Goal: Complete application form: Complete application form

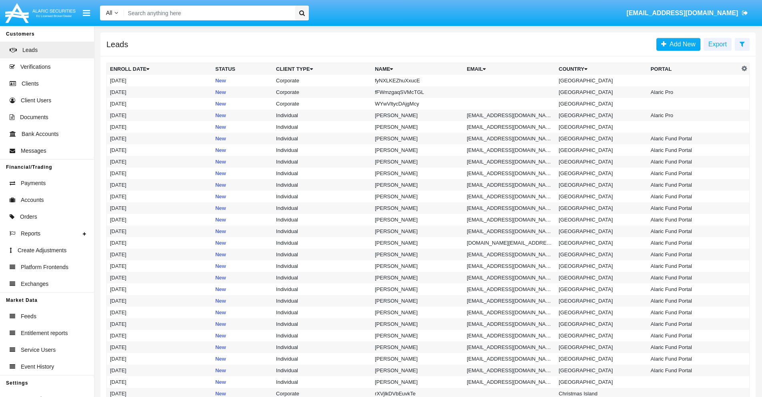
click at [742, 44] on icon at bounding box center [742, 44] width 5 height 6
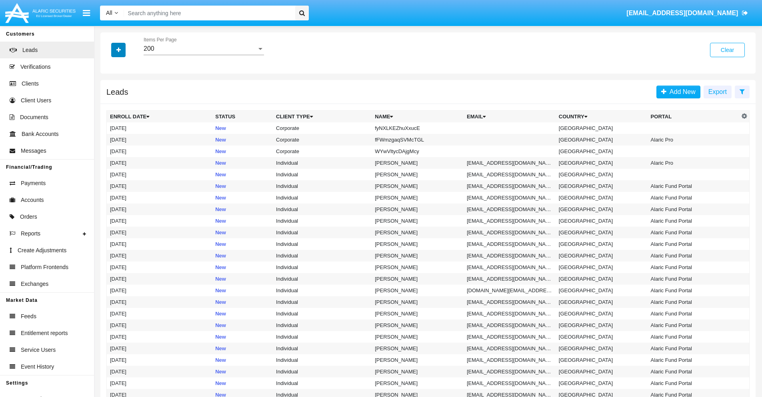
click at [118, 50] on icon "button" at bounding box center [118, 50] width 4 height 6
click at [125, 90] on span "Name" at bounding box center [124, 90] width 17 height 10
click at [110, 93] on input "Name" at bounding box center [110, 93] width 0 height 0
checkbox input "true"
click at [118, 50] on icon "button" at bounding box center [118, 50] width 4 height 6
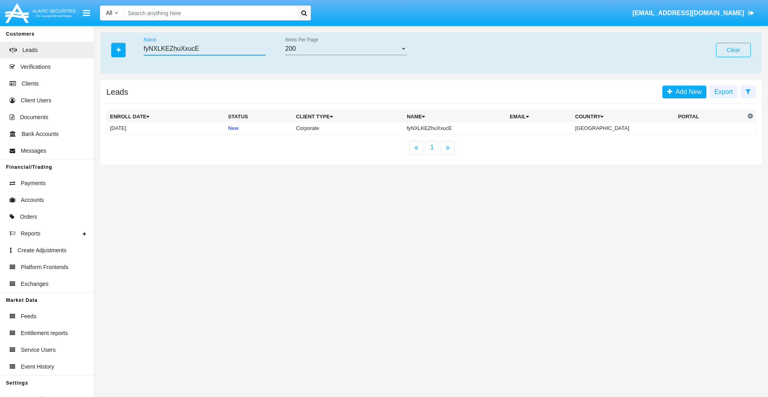
type input "fyNXLKEZhuXxucE"
click at [460, 128] on td "fyNXLKEZhuXxucE" at bounding box center [455, 128] width 103 height 12
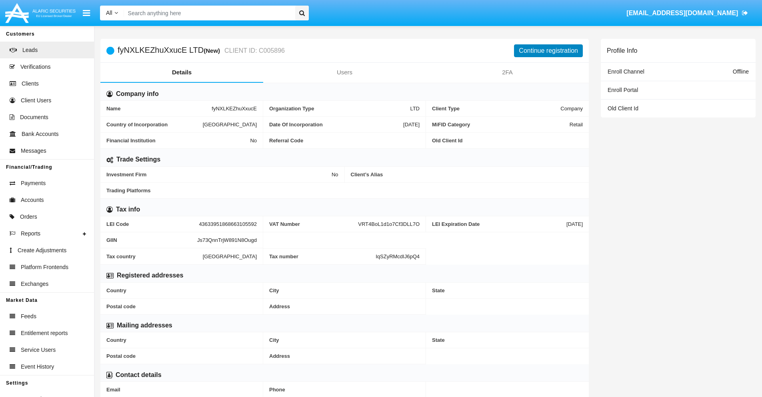
click at [549, 50] on button "Continue registration" at bounding box center [548, 50] width 69 height 13
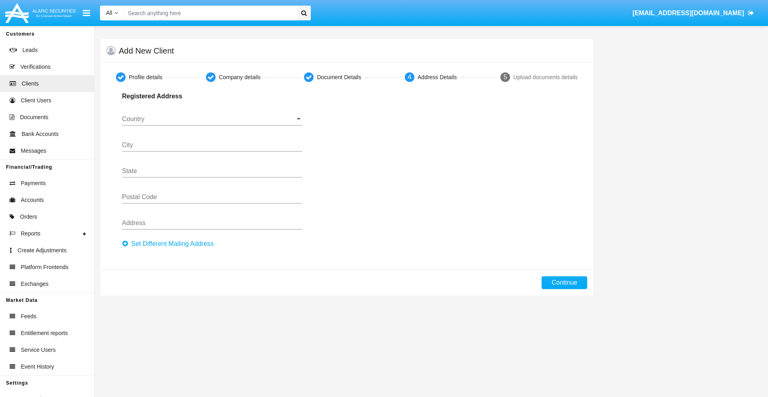
click at [170, 244] on button "Set Different Mailing Address" at bounding box center [170, 244] width 96 height 13
click at [565, 283] on button "Continue" at bounding box center [565, 283] width 46 height 13
click at [170, 244] on button "Set Different Mailing Address" at bounding box center [170, 244] width 96 height 13
click at [154, 243] on button "Add mailing address" at bounding box center [154, 243] width 64 height 10
